Goal: Information Seeking & Learning: Learn about a topic

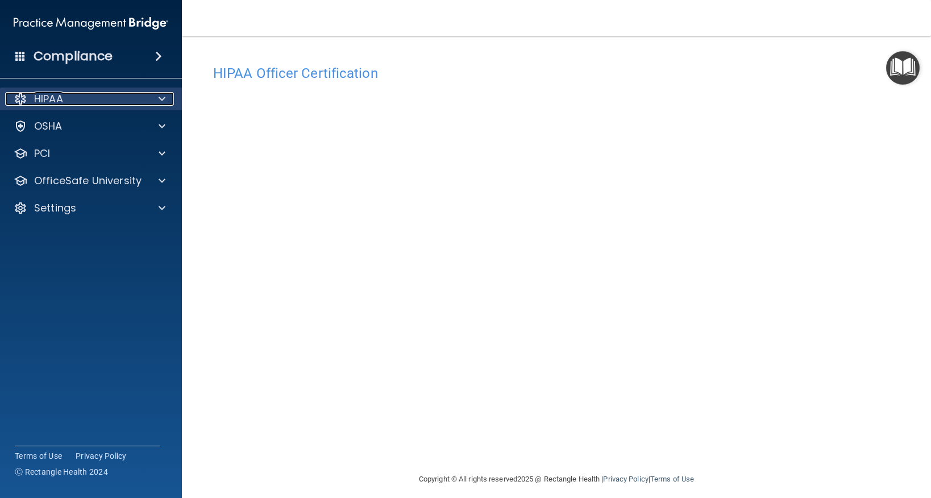
click at [60, 99] on p "HIPAA" at bounding box center [48, 99] width 29 height 14
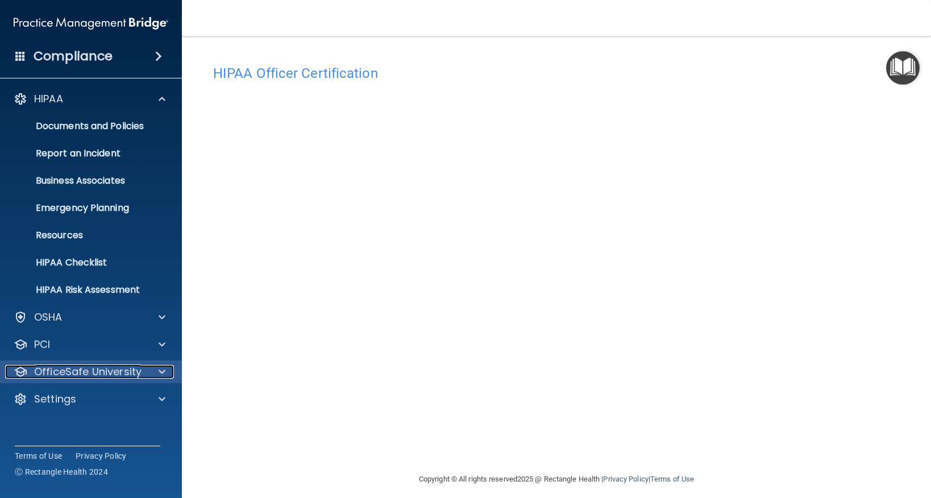
click at [65, 371] on p "OfficeSafe University" at bounding box center [87, 372] width 107 height 14
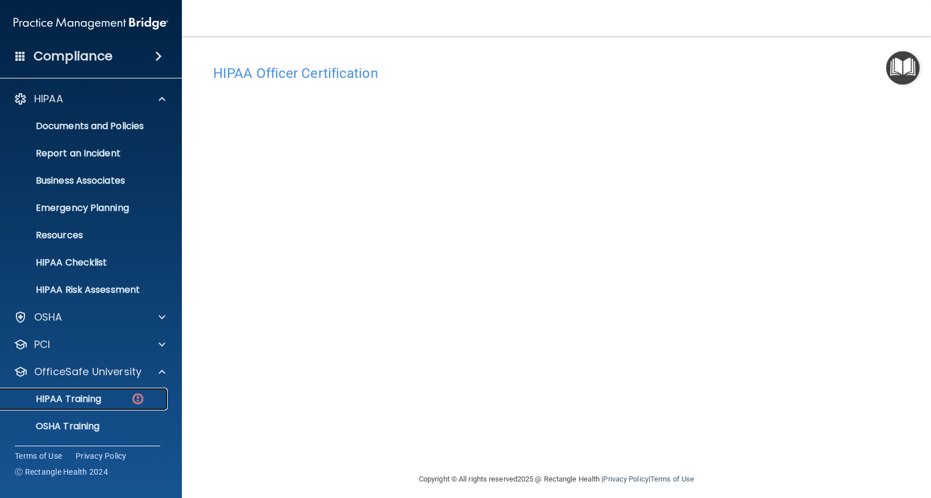
click at [67, 394] on p "HIPAA Training" at bounding box center [54, 398] width 94 height 11
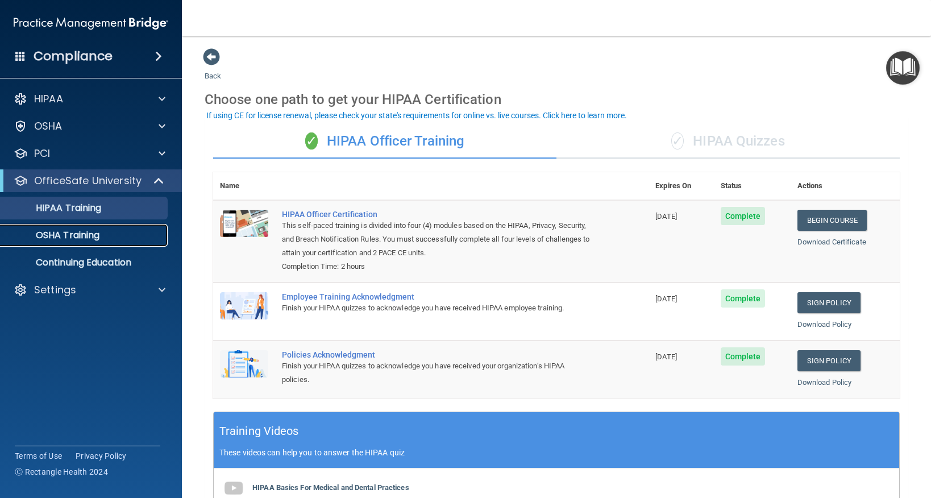
click at [57, 237] on p "OSHA Training" at bounding box center [53, 235] width 92 height 11
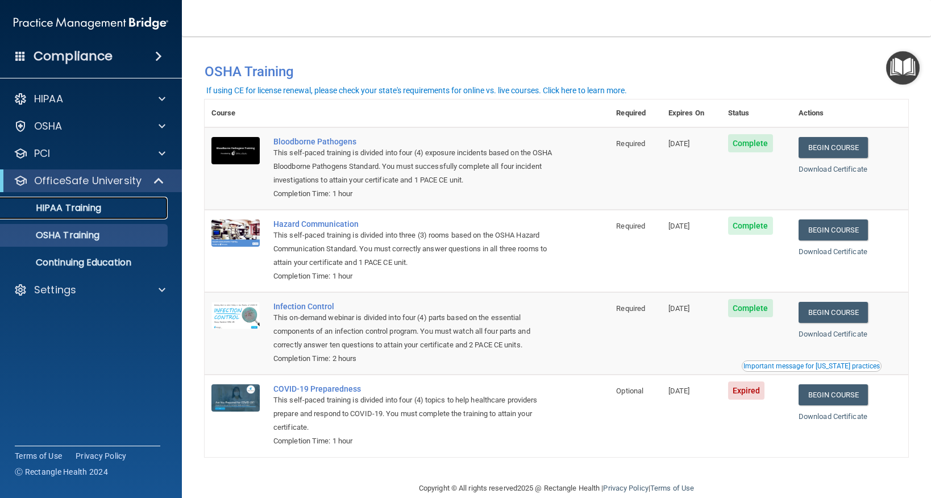
click at [60, 203] on p "HIPAA Training" at bounding box center [54, 207] width 94 height 11
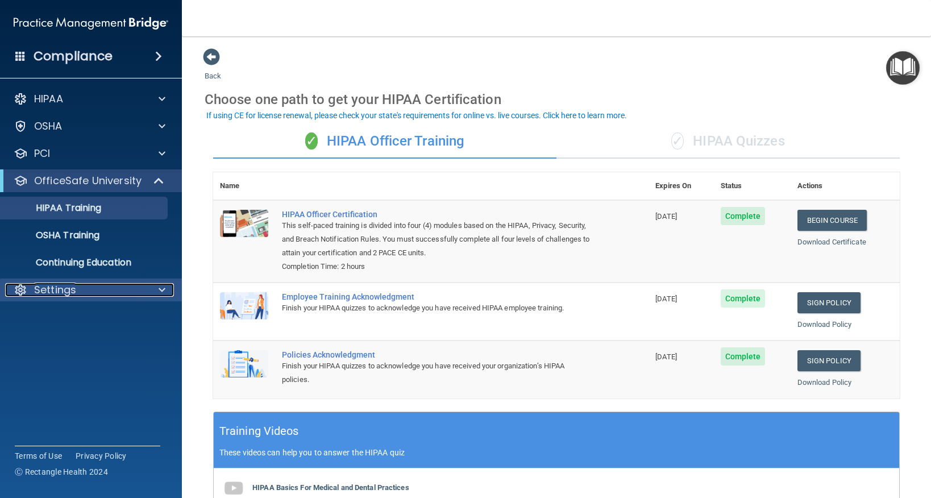
click at [43, 290] on p "Settings" at bounding box center [55, 290] width 42 height 14
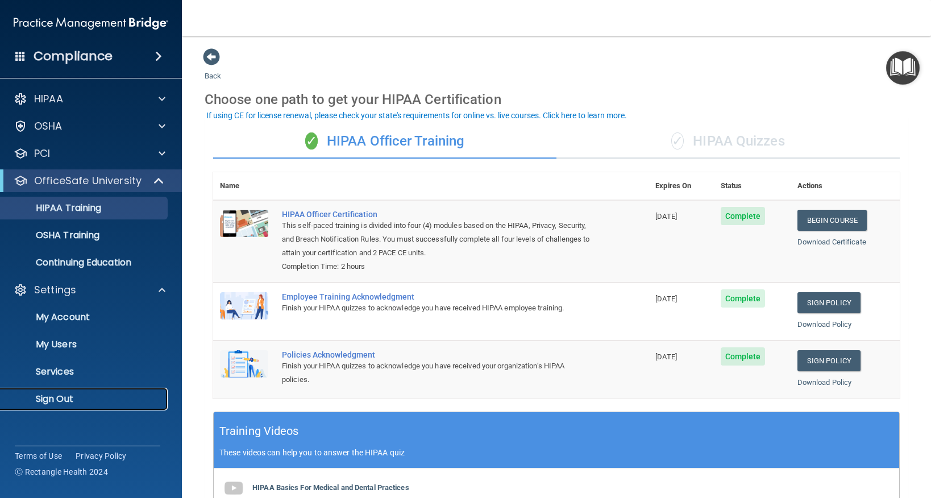
click at [61, 396] on p "Sign Out" at bounding box center [84, 398] width 155 height 11
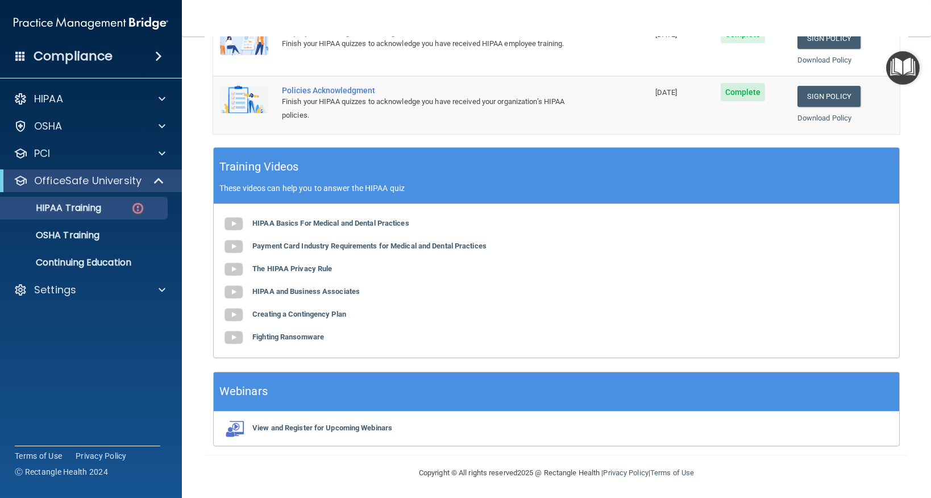
scroll to position [37, 0]
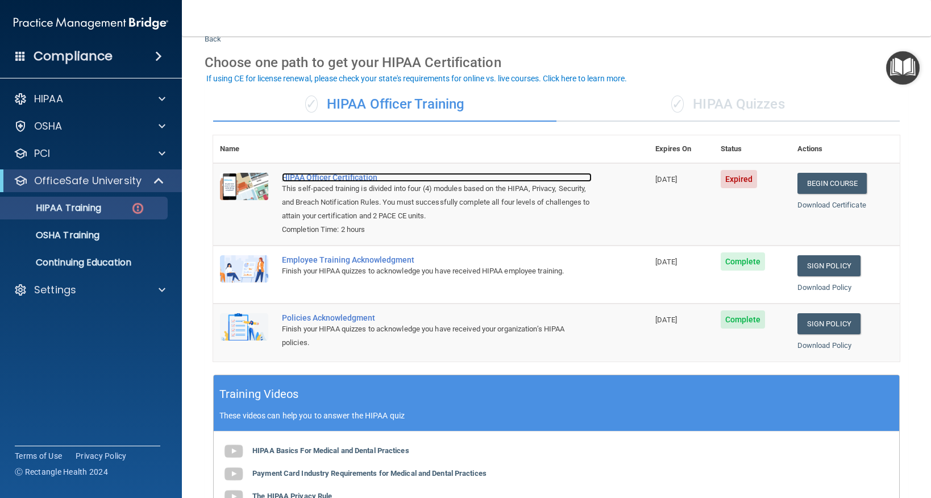
click at [290, 176] on div "HIPAA Officer Certification" at bounding box center [437, 177] width 310 height 9
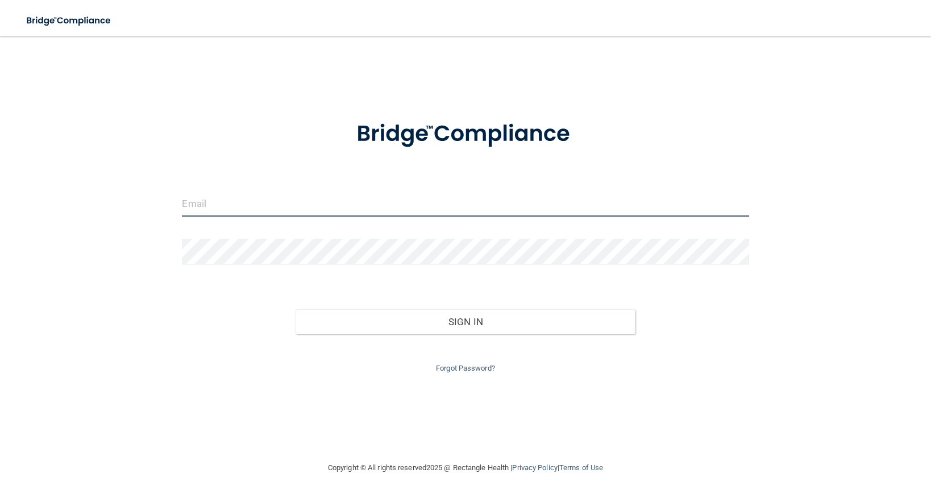
click at [286, 205] on input "email" at bounding box center [465, 204] width 566 height 26
type input "[EMAIL_ADDRESS][DOMAIN_NAME]"
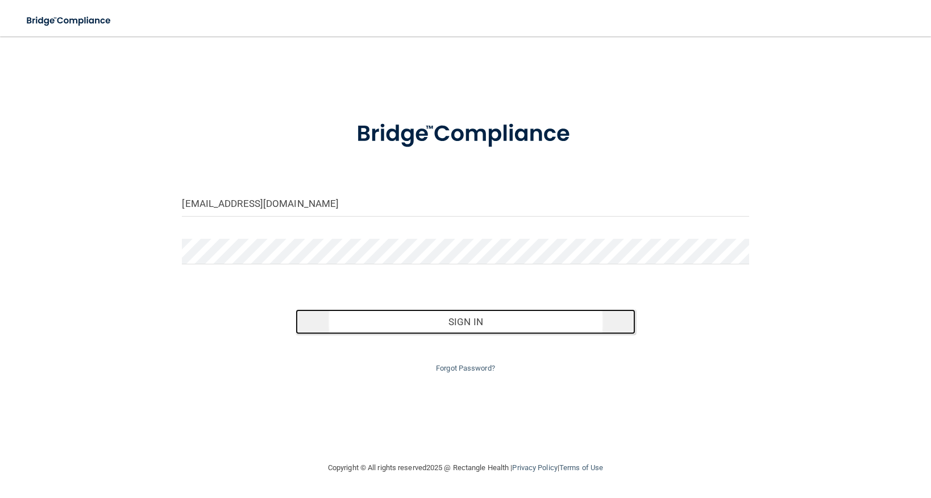
click at [449, 321] on button "Sign In" at bounding box center [465, 321] width 340 height 25
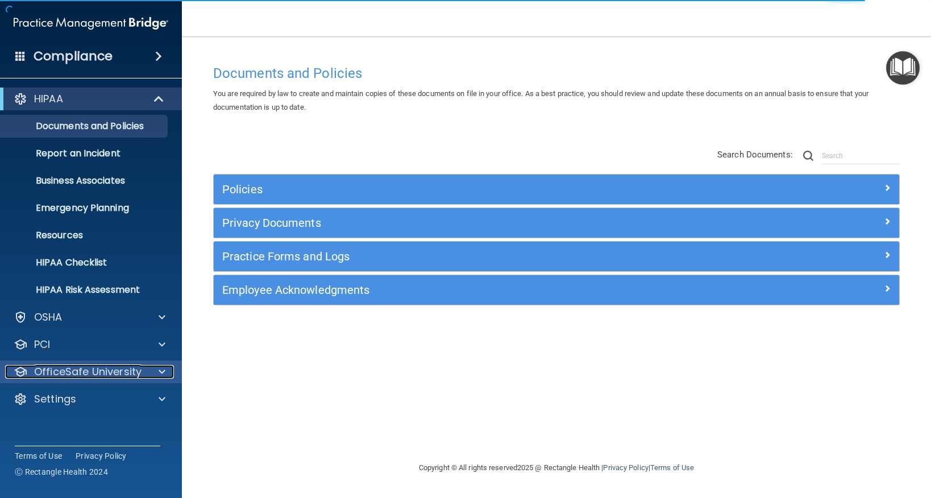
click at [55, 371] on p "OfficeSafe University" at bounding box center [87, 372] width 107 height 14
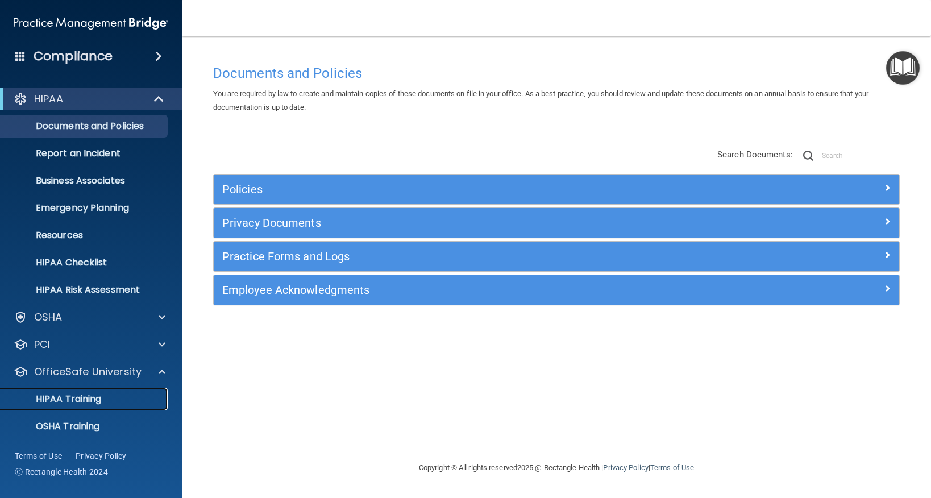
click at [53, 393] on p "HIPAA Training" at bounding box center [54, 398] width 94 height 11
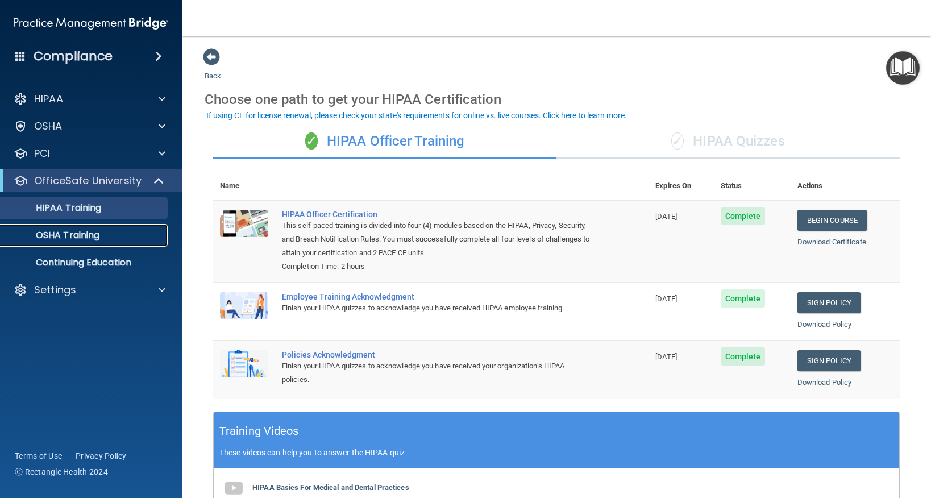
click at [79, 238] on p "OSHA Training" at bounding box center [53, 235] width 92 height 11
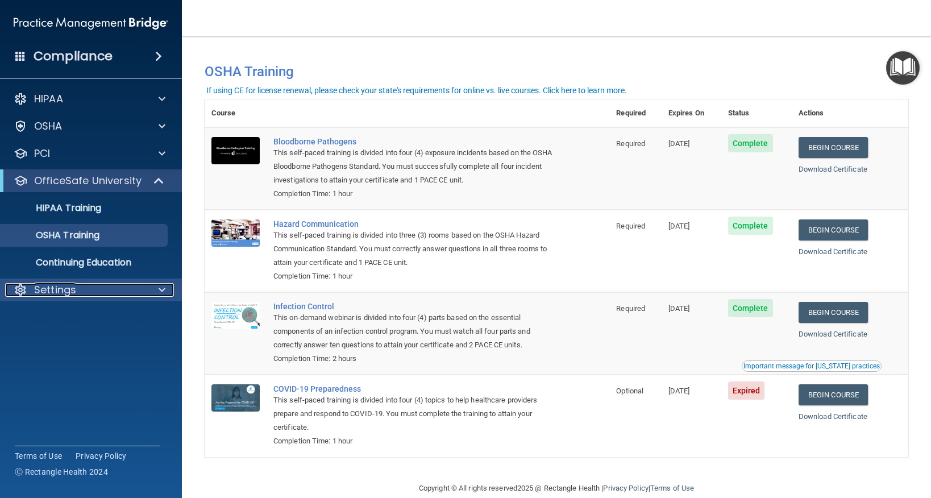
click at [64, 284] on p "Settings" at bounding box center [55, 290] width 42 height 14
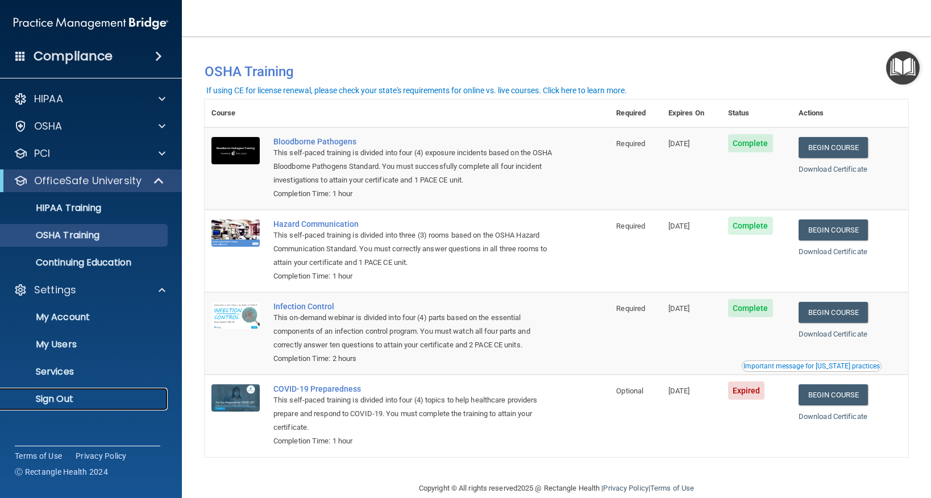
click at [61, 395] on p "Sign Out" at bounding box center [84, 398] width 155 height 11
